Goal: Task Accomplishment & Management: Manage account settings

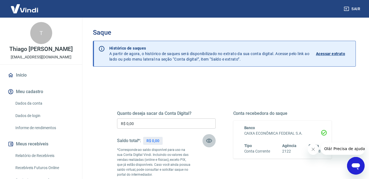
click at [204, 140] on button "button" at bounding box center [208, 140] width 13 height 13
click at [351, 7] on button "Sair" at bounding box center [353, 9] width 20 height 10
